Goal: Task Accomplishment & Management: Use online tool/utility

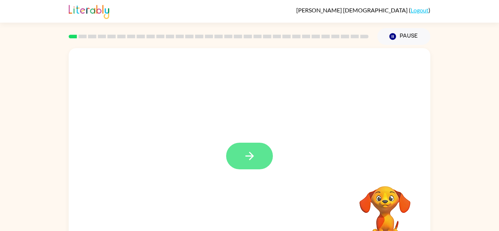
click at [260, 158] on button "button" at bounding box center [249, 156] width 47 height 27
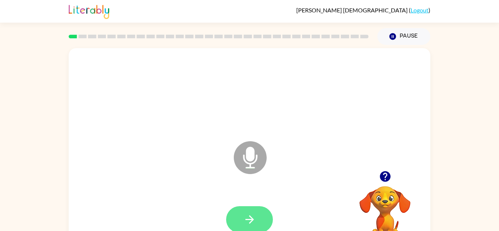
click at [255, 215] on icon "button" at bounding box center [249, 219] width 13 height 13
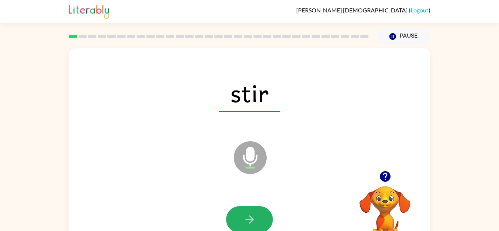
click at [255, 215] on icon "button" at bounding box center [249, 219] width 13 height 13
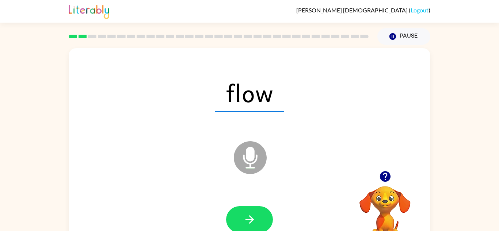
click at [255, 215] on icon "button" at bounding box center [249, 219] width 13 height 13
click at [255, 215] on div at bounding box center [249, 219] width 47 height 27
click at [255, 215] on icon "button" at bounding box center [249, 219] width 13 height 13
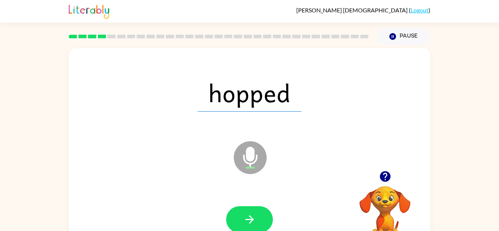
click at [255, 215] on icon "button" at bounding box center [249, 219] width 13 height 13
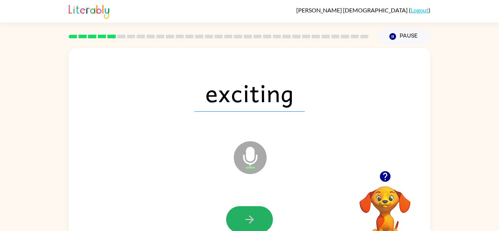
click at [255, 215] on icon "button" at bounding box center [249, 219] width 13 height 13
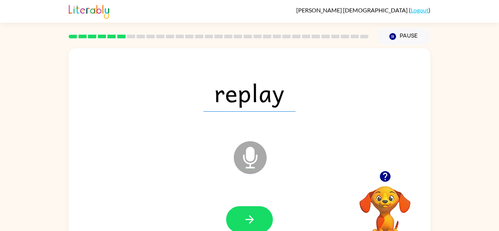
click at [255, 215] on icon "button" at bounding box center [249, 219] width 13 height 13
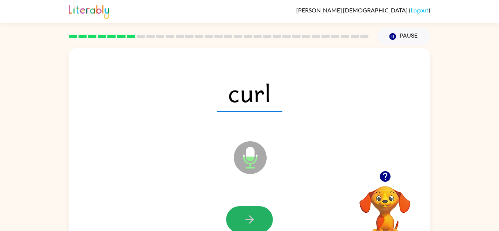
click at [255, 215] on icon "button" at bounding box center [249, 219] width 13 height 13
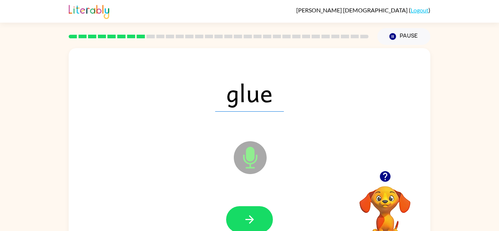
click at [255, 215] on icon "button" at bounding box center [249, 219] width 13 height 13
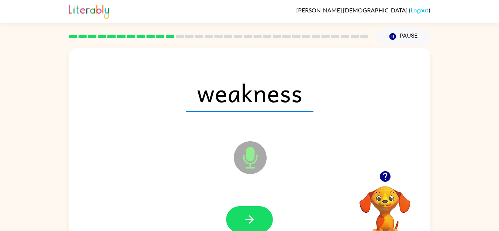
click at [255, 215] on icon "button" at bounding box center [249, 219] width 13 height 13
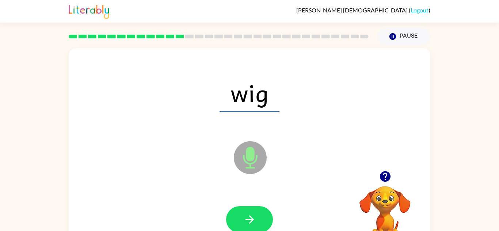
click at [255, 215] on icon "button" at bounding box center [249, 219] width 13 height 13
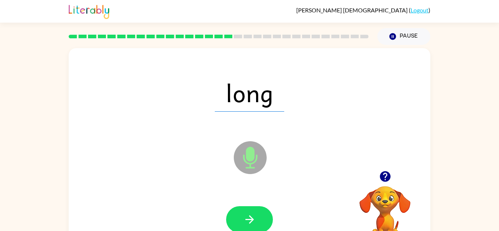
click at [255, 215] on icon "button" at bounding box center [249, 219] width 13 height 13
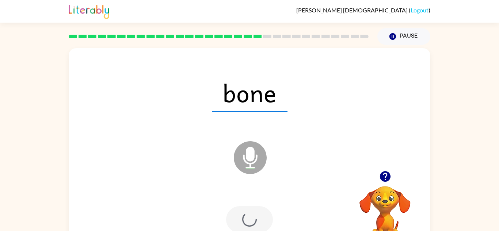
click at [255, 215] on div at bounding box center [249, 219] width 47 height 27
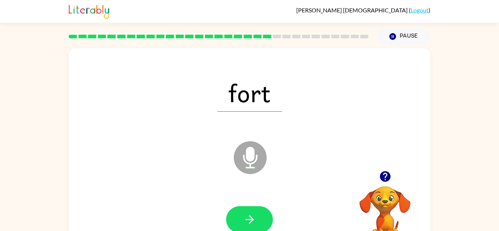
click at [255, 215] on icon "button" at bounding box center [249, 219] width 13 height 13
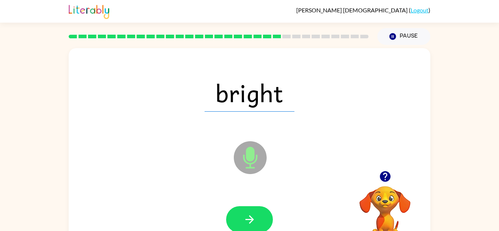
click at [255, 215] on icon "button" at bounding box center [249, 219] width 13 height 13
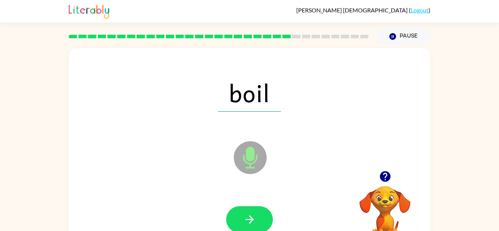
click at [255, 215] on icon "button" at bounding box center [249, 219] width 13 height 13
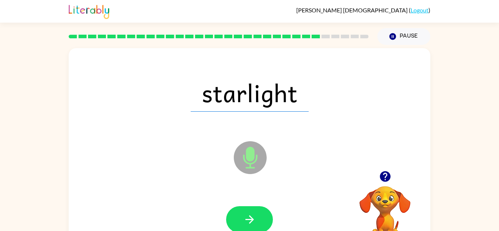
click at [255, 215] on icon "button" at bounding box center [249, 219] width 13 height 13
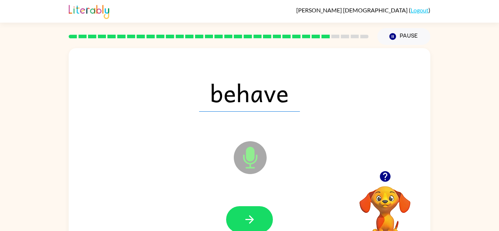
click at [255, 215] on icon "button" at bounding box center [249, 219] width 13 height 13
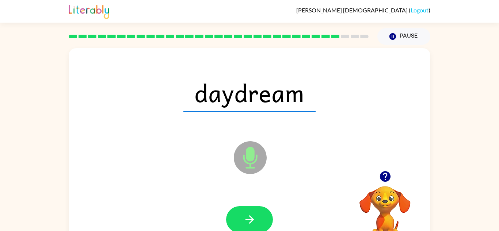
click at [255, 215] on icon "button" at bounding box center [249, 219] width 13 height 13
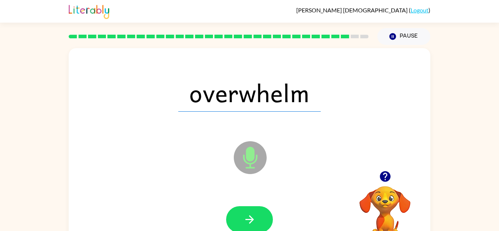
click at [255, 215] on icon "button" at bounding box center [249, 219] width 13 height 13
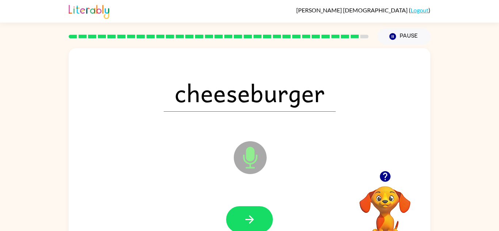
click at [255, 215] on icon "button" at bounding box center [249, 219] width 13 height 13
